Goal: Information Seeking & Learning: Learn about a topic

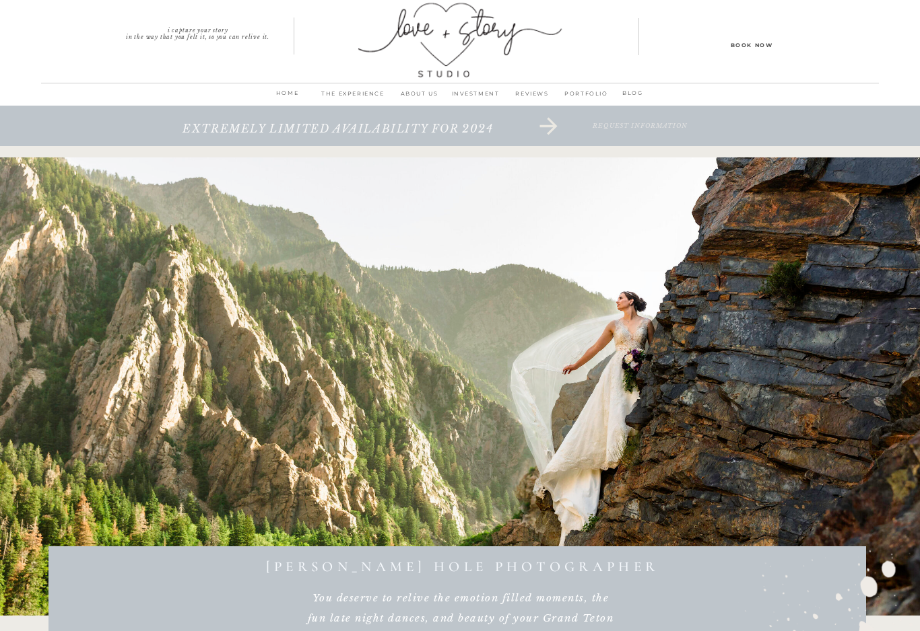
click at [477, 93] on p "INVESTMENT" at bounding box center [475, 97] width 57 height 19
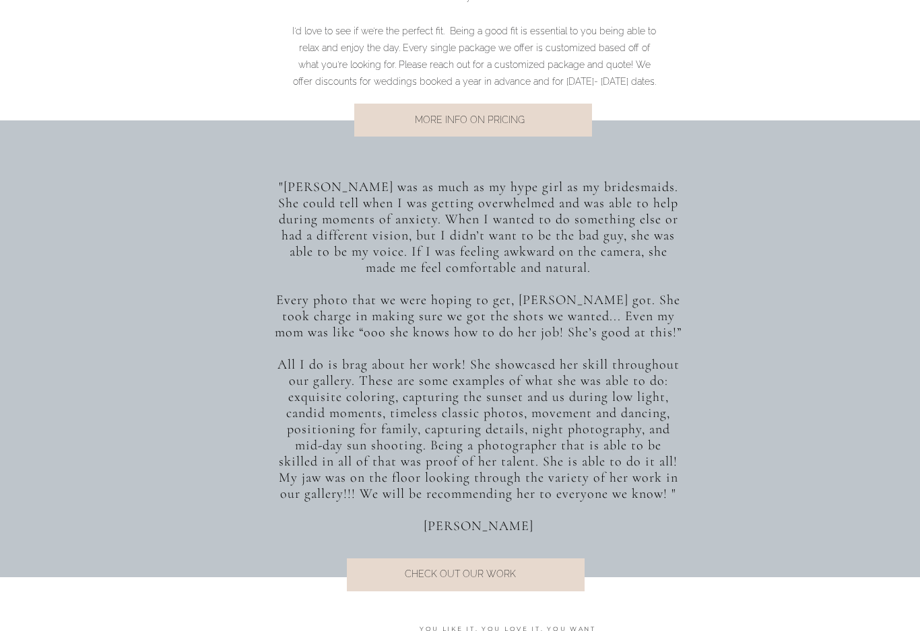
scroll to position [1106, 0]
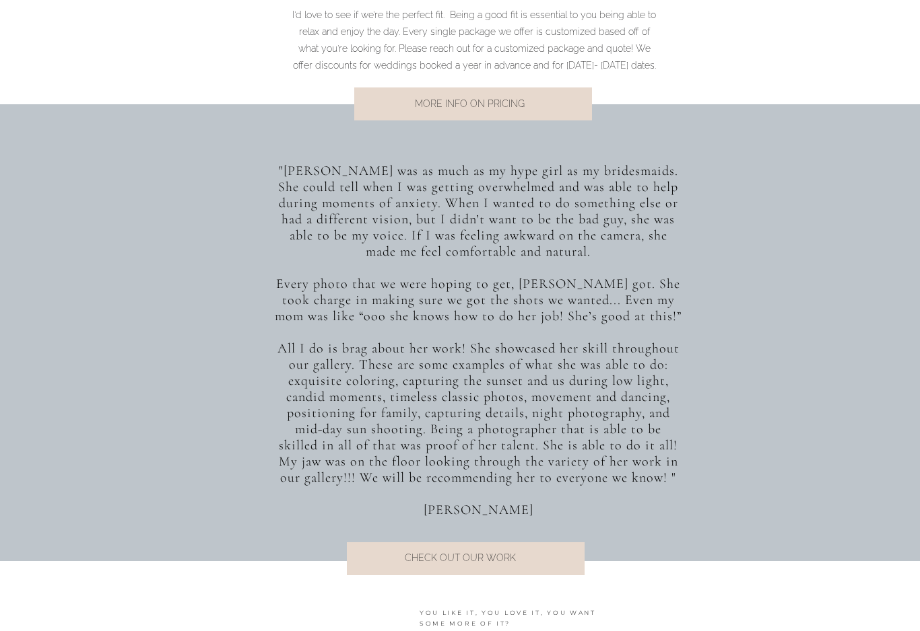
click at [479, 104] on p "MORE INFO ON PRICING" at bounding box center [469, 105] width 273 height 18
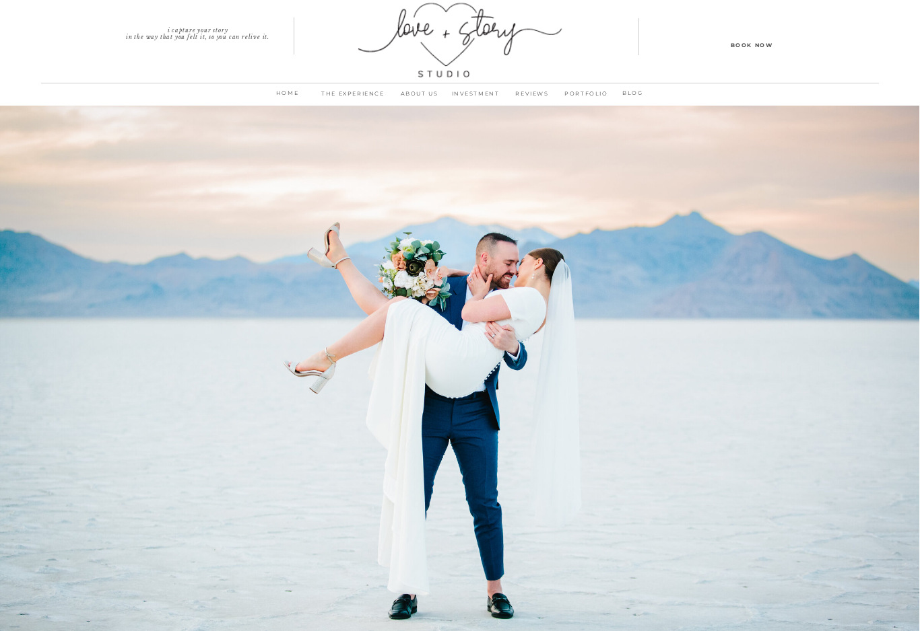
click at [577, 93] on p "PORTFOLIO" at bounding box center [586, 97] width 52 height 19
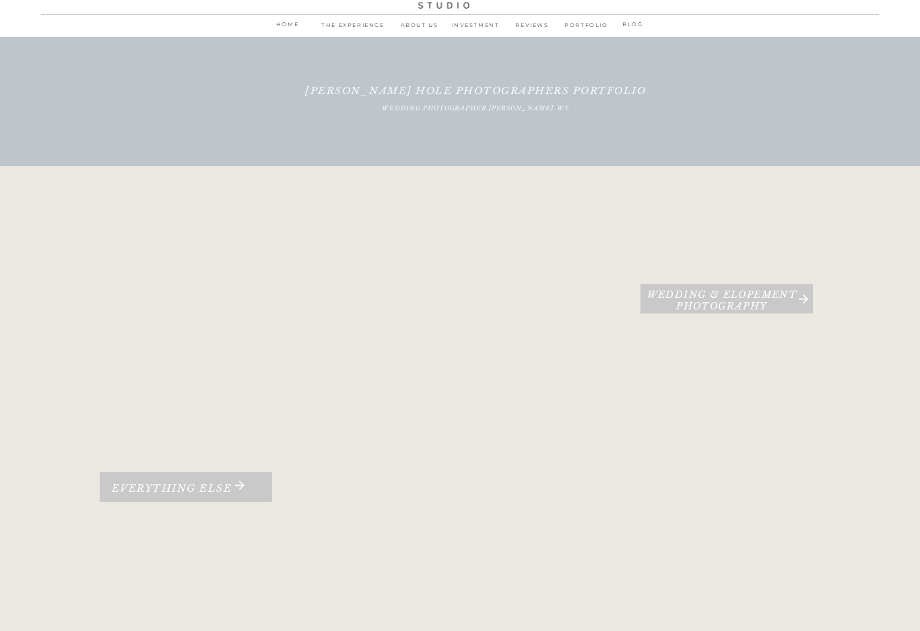
scroll to position [104, 0]
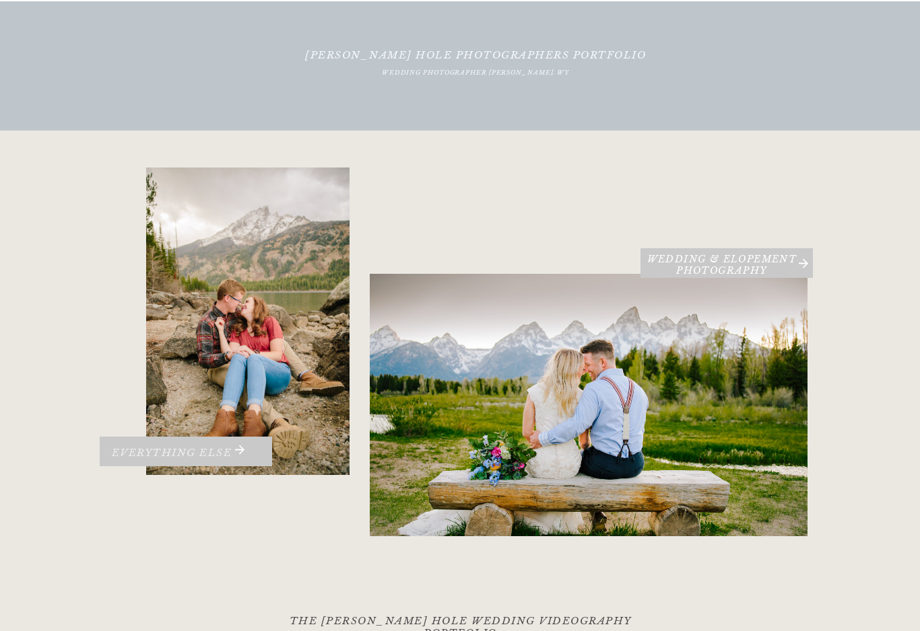
click at [197, 448] on h3 "Everything Else" at bounding box center [171, 457] width 163 height 20
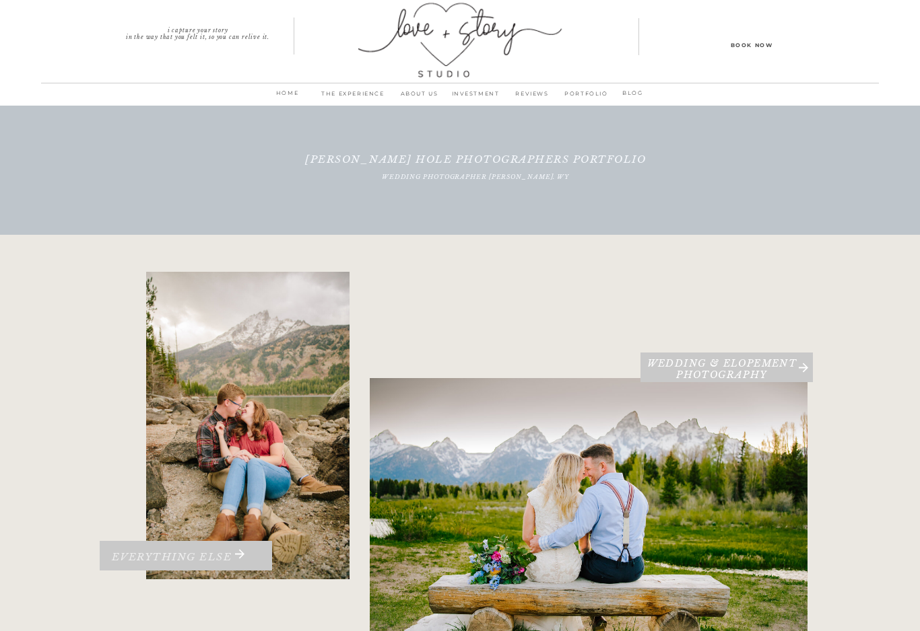
scroll to position [124, 0]
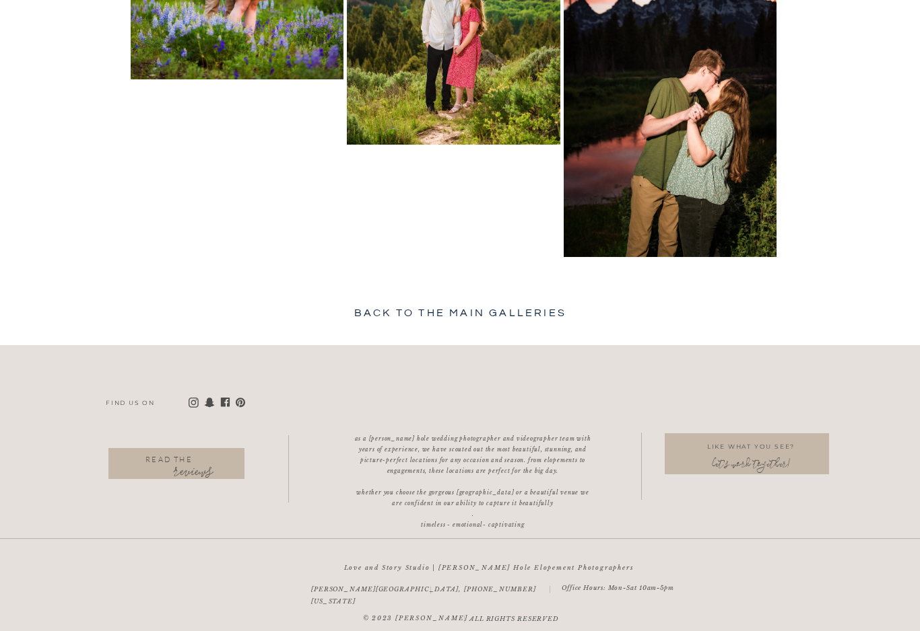
scroll to position [3369, 0]
